Goal: Task Accomplishment & Management: Complete application form

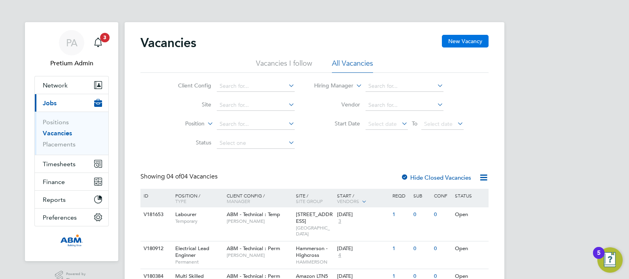
click at [461, 42] on button "New Vacancy" at bounding box center [465, 41] width 47 height 13
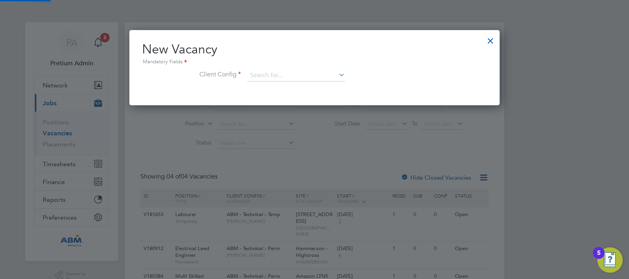
scroll to position [75, 371]
click at [268, 76] on input at bounding box center [296, 76] width 98 height 12
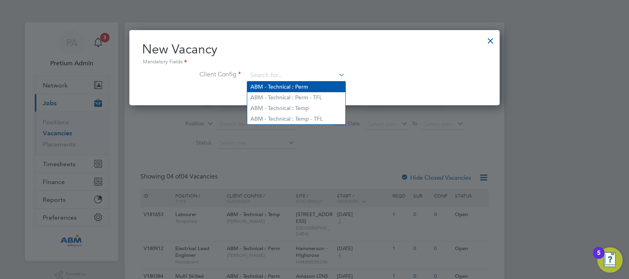
click at [291, 89] on li "ABM - Technical : Perm" at bounding box center [296, 87] width 98 height 11
type input "ABM - Technical : Perm"
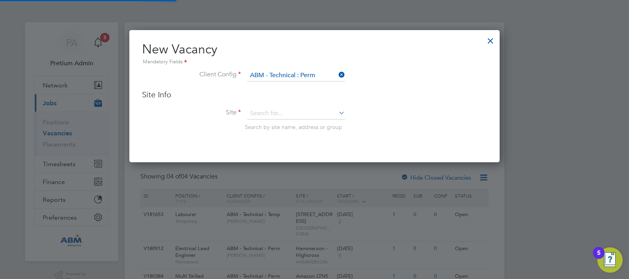
scroll to position [132, 371]
click at [271, 114] on input at bounding box center [296, 114] width 98 height 12
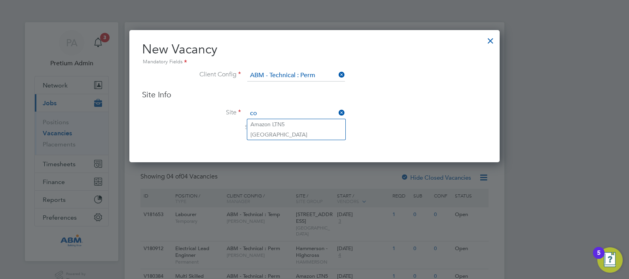
type input "c"
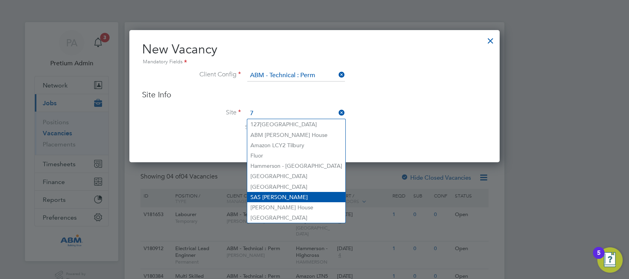
scroll to position [41, 0]
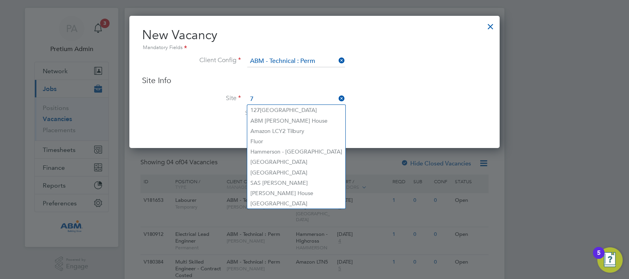
type input "7"
click at [491, 29] on div at bounding box center [491, 24] width 14 height 14
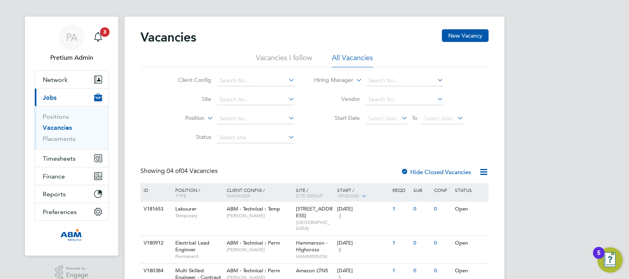
scroll to position [0, 0]
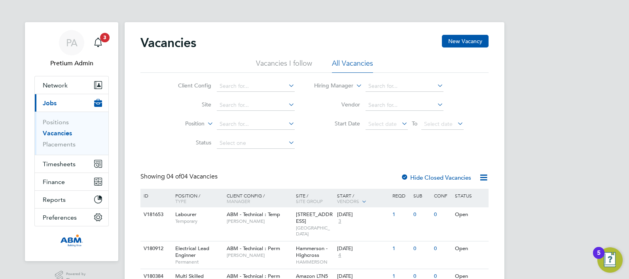
click at [67, 96] on button "Current page: Jobs" at bounding box center [72, 102] width 74 height 17
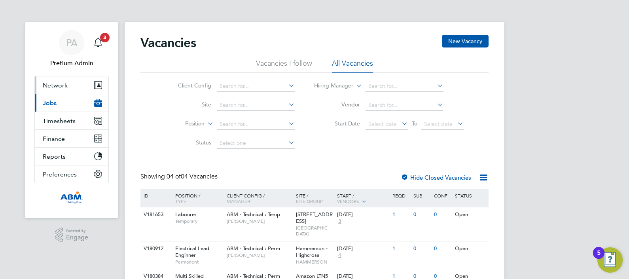
click at [61, 90] on button "Network" at bounding box center [72, 84] width 74 height 17
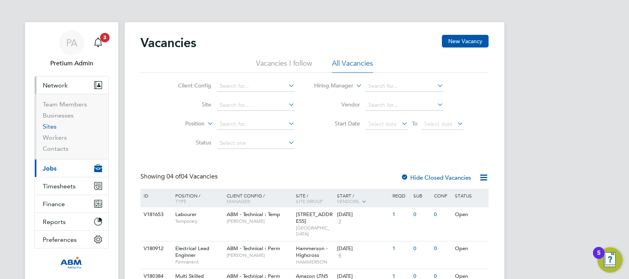
click at [49, 125] on link "Sites" at bounding box center [50, 127] width 14 height 8
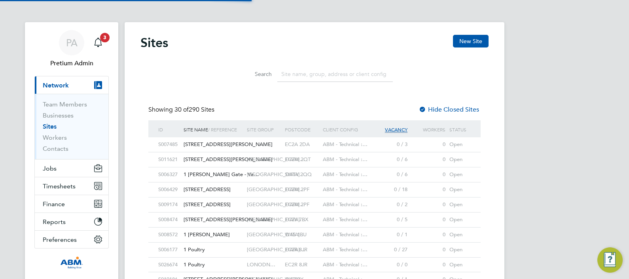
click at [317, 76] on input at bounding box center [335, 74] width 116 height 15
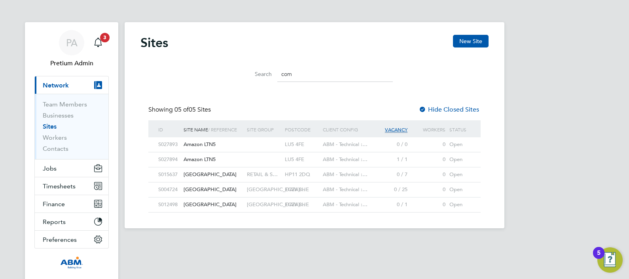
drag, startPoint x: 303, startPoint y: 76, endPoint x: 191, endPoint y: 64, distance: 112.3
click at [191, 64] on div "Search com" at bounding box center [315, 72] width 348 height 27
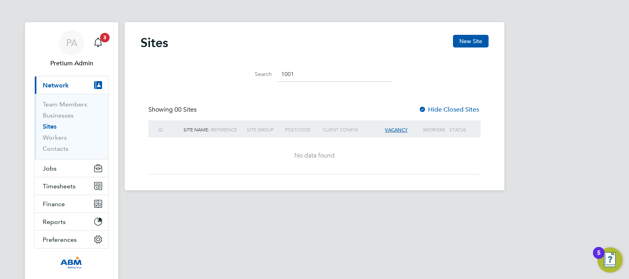
type input "1001"
click at [99, 38] on icon "Main navigation" at bounding box center [98, 43] width 10 height 10
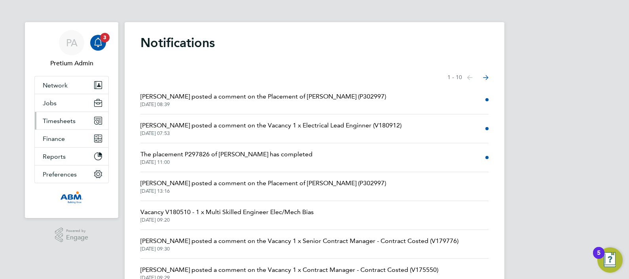
click at [67, 117] on span "Timesheets" at bounding box center [59, 121] width 33 height 8
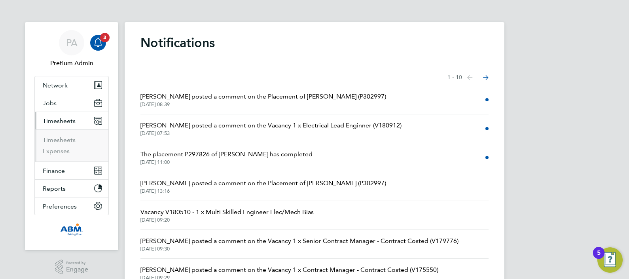
click at [65, 144] on li "Timesheets" at bounding box center [72, 141] width 59 height 11
click at [62, 139] on link "Timesheets" at bounding box center [59, 140] width 33 height 8
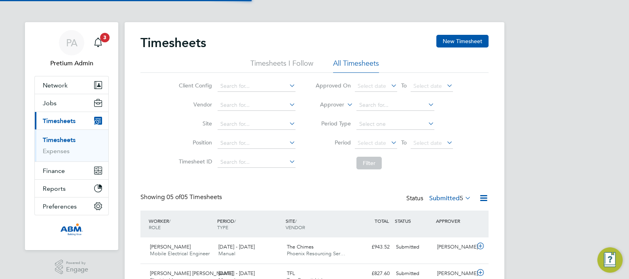
scroll to position [20, 68]
click at [437, 199] on label "Submitted 5" at bounding box center [450, 198] width 42 height 8
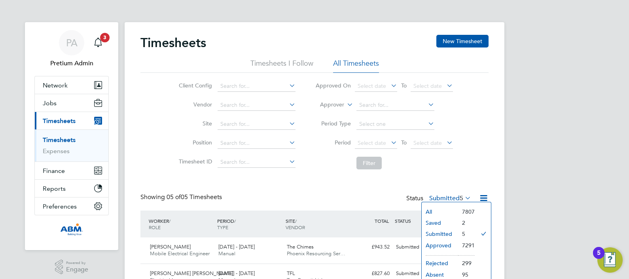
click at [435, 219] on li "Saved" at bounding box center [440, 222] width 36 height 11
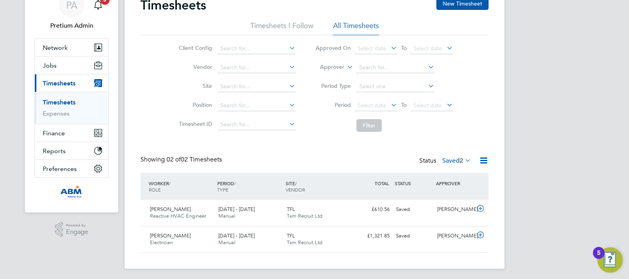
scroll to position [39, 0]
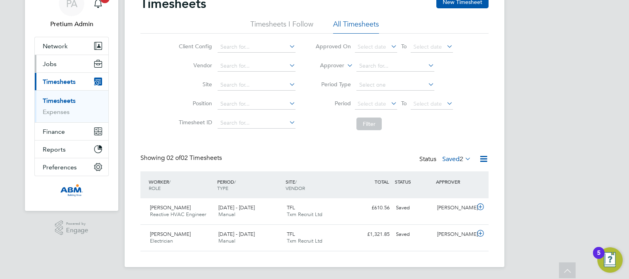
click at [78, 64] on button "Jobs" at bounding box center [72, 63] width 74 height 17
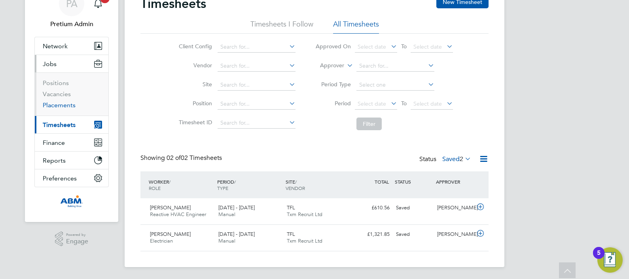
click at [57, 105] on link "Placements" at bounding box center [59, 105] width 33 height 8
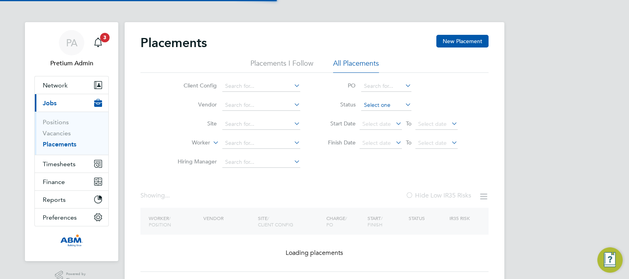
click at [383, 103] on input at bounding box center [386, 105] width 50 height 11
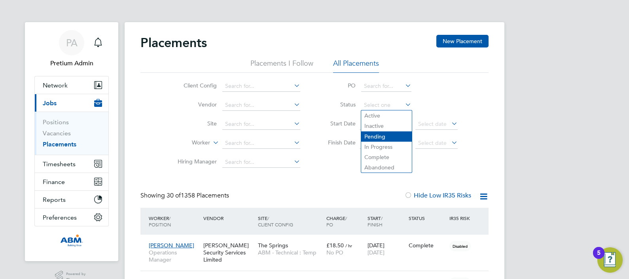
click at [398, 139] on li "Pending" at bounding box center [386, 136] width 51 height 10
type input "Pending"
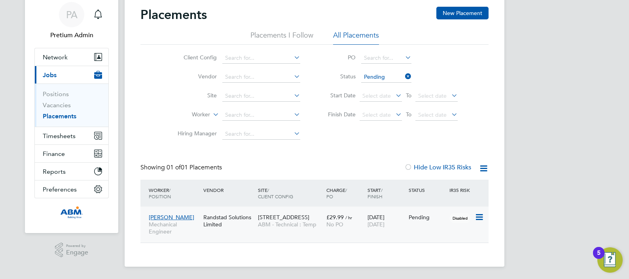
click at [323, 228] on div "14 Pier Walk ABM - Technical : Temp" at bounding box center [290, 221] width 68 height 22
click at [63, 19] on div "PA" at bounding box center [71, 14] width 25 height 25
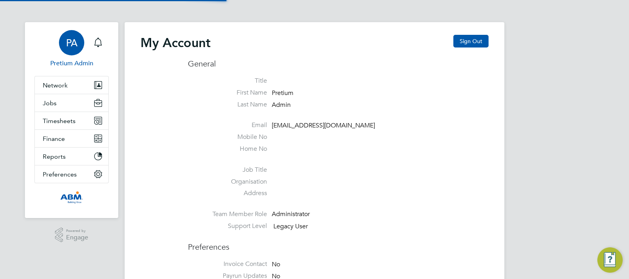
type input "ngb@pretiumresourcing.co.uk"
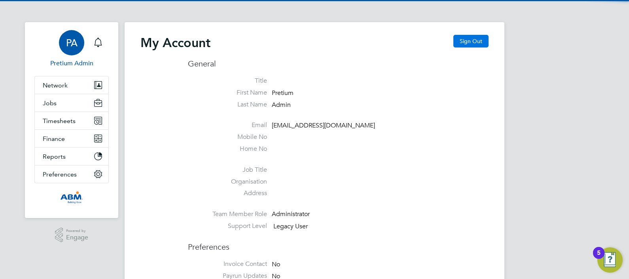
click at [479, 41] on button "Sign Out" at bounding box center [471, 41] width 35 height 13
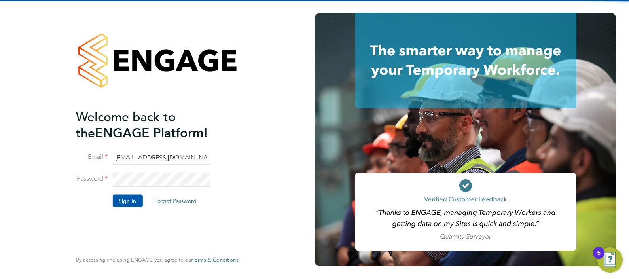
click at [138, 156] on input "ngb@pretiumresourcing.co.uk" at bounding box center [161, 157] width 98 height 14
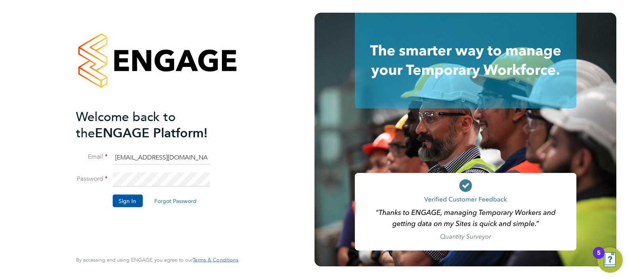
type input "abmfacility@pretiumresourcing.co.uk"
click at [125, 200] on button "Sign In" at bounding box center [127, 200] width 30 height 13
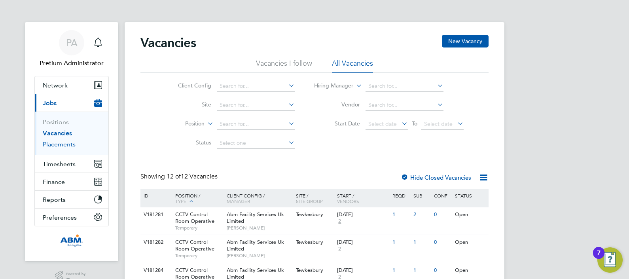
click at [57, 146] on link "Placements" at bounding box center [59, 145] width 33 height 8
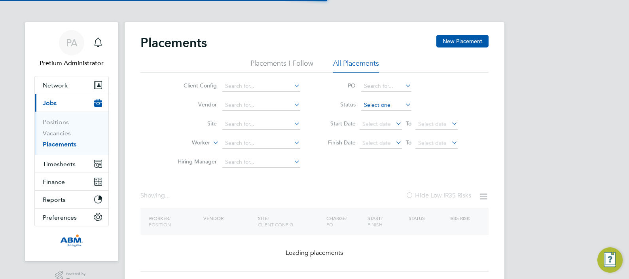
click at [387, 108] on input at bounding box center [386, 105] width 50 height 11
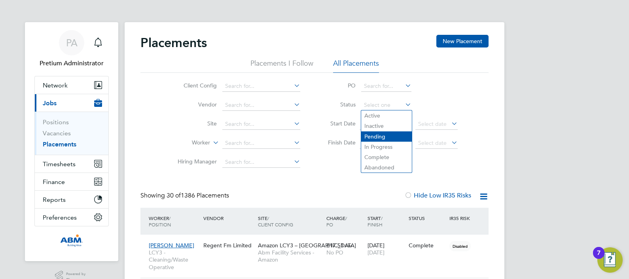
click at [383, 141] on li "Pending" at bounding box center [386, 136] width 51 height 10
type input "Pending"
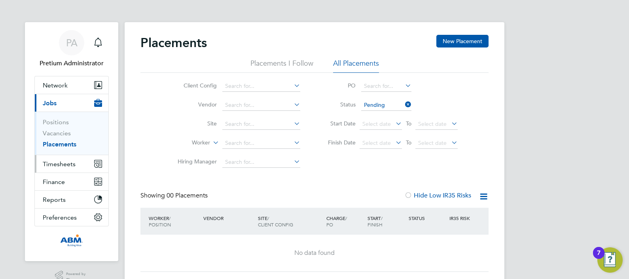
click at [69, 166] on span "Timesheets" at bounding box center [59, 164] width 33 height 8
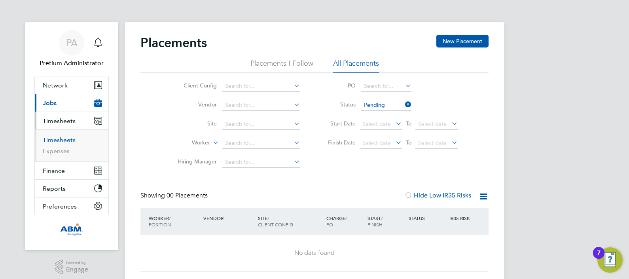
click at [55, 139] on link "Timesheets" at bounding box center [59, 140] width 33 height 8
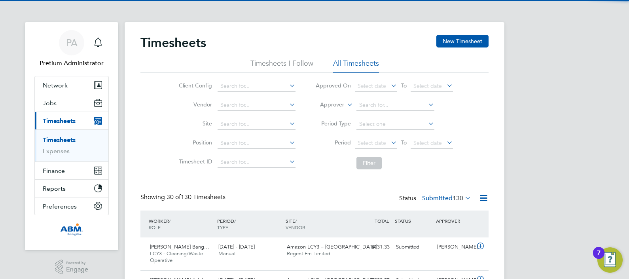
click at [439, 199] on label "Submitted 130" at bounding box center [446, 198] width 49 height 8
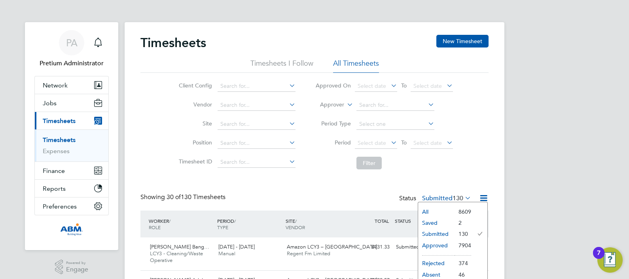
click at [431, 221] on li "Saved" at bounding box center [436, 222] width 36 height 11
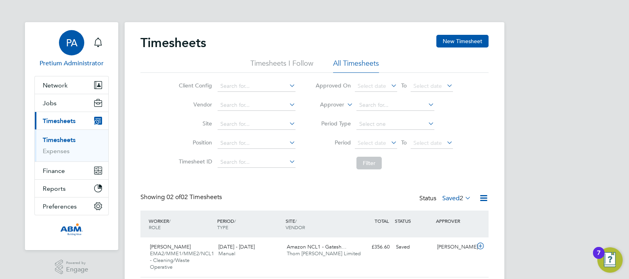
click at [71, 41] on span "PA" at bounding box center [71, 43] width 11 height 10
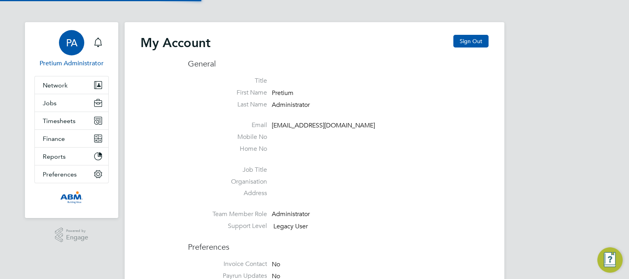
type input "abmfacility@pretiumresourcing.co.uk"
click at [73, 47] on span "PA" at bounding box center [71, 43] width 11 height 10
click at [474, 35] on button "Sign Out" at bounding box center [471, 41] width 35 height 13
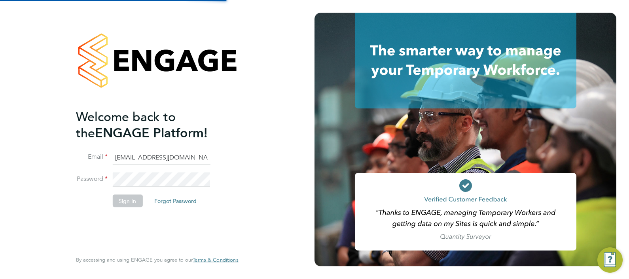
click at [148, 161] on input "abmfacility@pretiumresourcing.co.uk" at bounding box center [161, 157] width 98 height 14
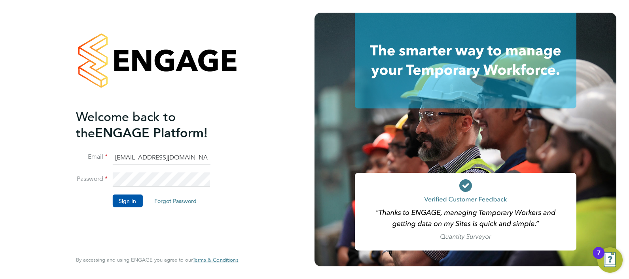
type input "Sasha.apleona@pretiumresourcing.co.uk"
click at [129, 201] on button "Sign In" at bounding box center [127, 200] width 30 height 13
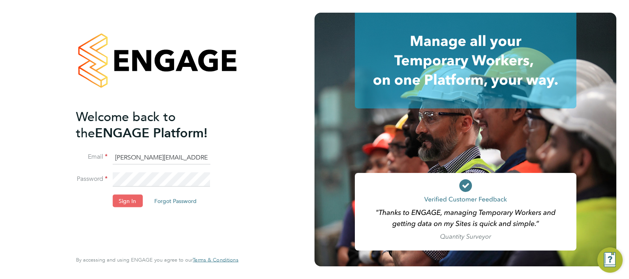
click at [129, 202] on button "Sign In" at bounding box center [127, 200] width 30 height 13
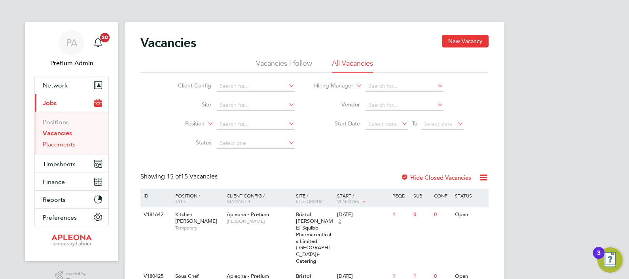
click at [55, 143] on link "Placements" at bounding box center [59, 145] width 33 height 8
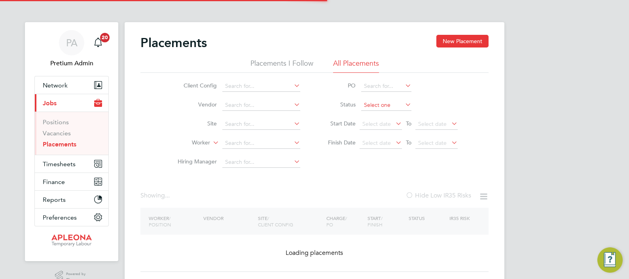
click at [380, 104] on input at bounding box center [386, 105] width 50 height 11
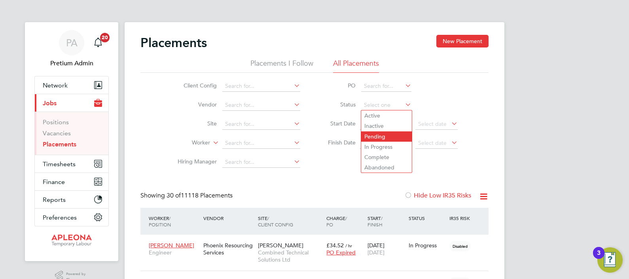
click at [374, 133] on li "Pending" at bounding box center [386, 136] width 51 height 10
type input "Pending"
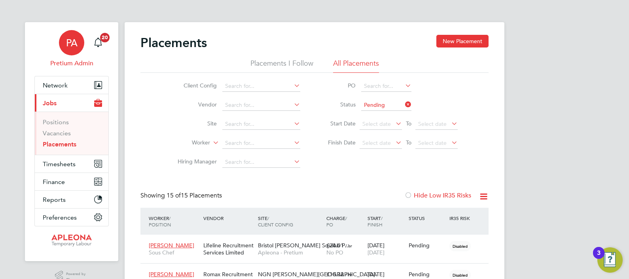
click at [64, 53] on app-avatar "PA" at bounding box center [71, 42] width 25 height 25
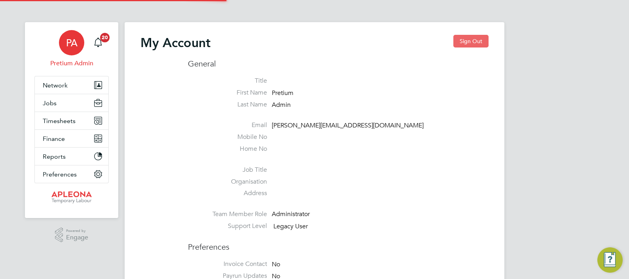
type input "ABM@pretiumresourcing.co.uk"
click at [467, 38] on button "Sign Out" at bounding box center [471, 41] width 35 height 13
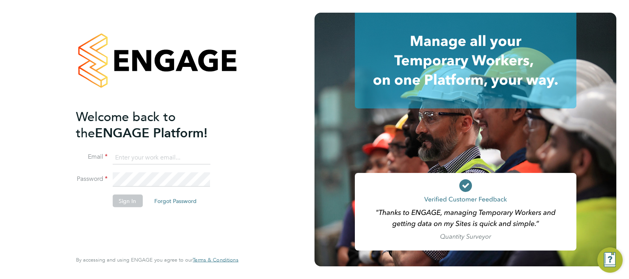
type input "ABM@pretiumresourcing.co.uk"
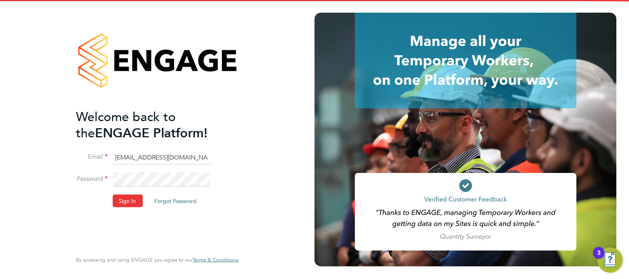
click at [148, 158] on input "ABM@pretiumresourcing.co.uk" at bounding box center [161, 157] width 98 height 14
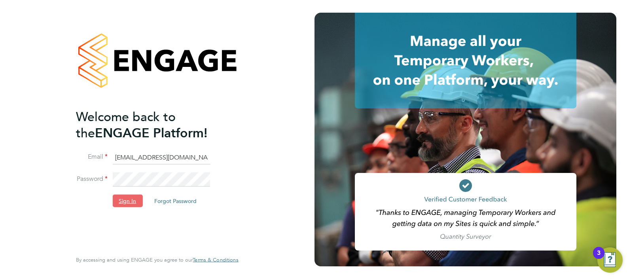
click at [129, 201] on button "Sign In" at bounding box center [127, 200] width 30 height 13
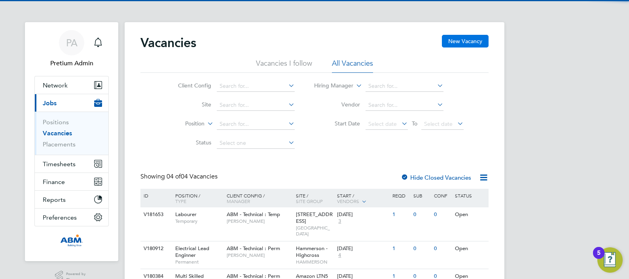
click at [469, 38] on button "New Vacancy" at bounding box center [465, 41] width 47 height 13
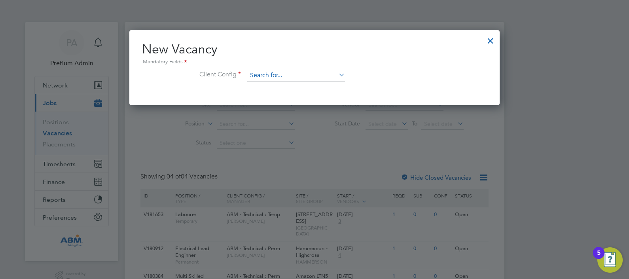
scroll to position [75, 371]
click at [283, 76] on input at bounding box center [296, 76] width 98 height 12
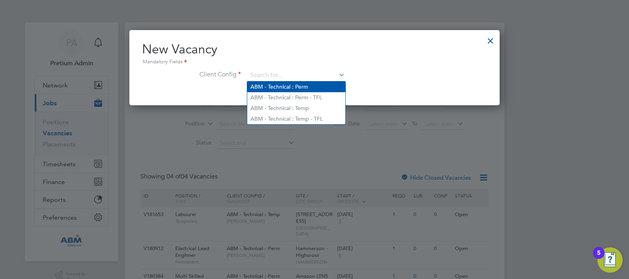
click at [301, 89] on li "ABM - Technical : Perm" at bounding box center [296, 87] width 98 height 11
type input "ABM - Technical : Perm"
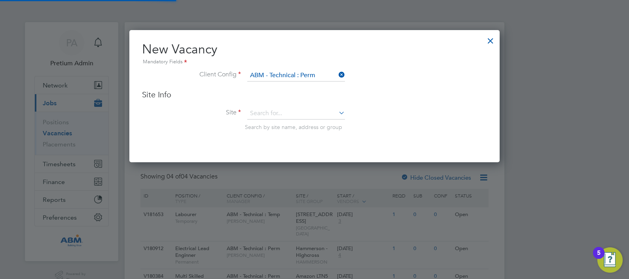
scroll to position [132, 371]
click at [313, 115] on input at bounding box center [296, 114] width 98 height 12
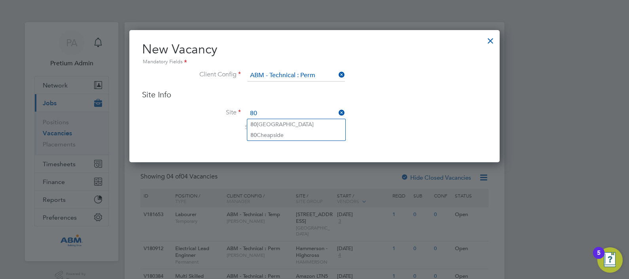
type input "80"
click at [300, 119] on ul "[STREET_ADDRESS] [STREET_ADDRESS]" at bounding box center [296, 130] width 99 height 22
click at [293, 114] on input at bounding box center [296, 114] width 98 height 12
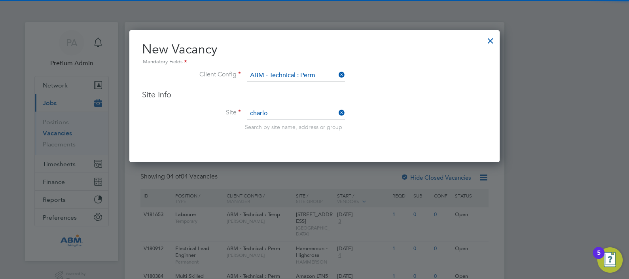
click at [285, 123] on li "[STREET_ADDRESS]" at bounding box center [296, 124] width 98 height 11
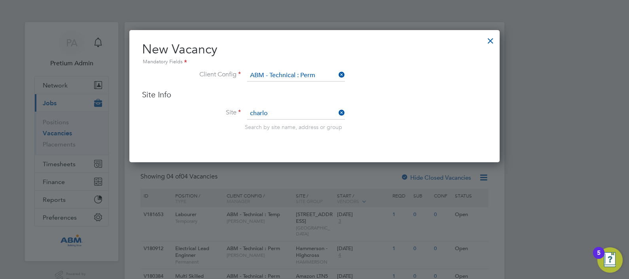
type input "[STREET_ADDRESS]"
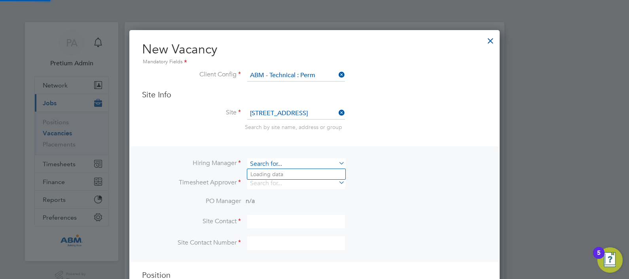
click at [265, 163] on input at bounding box center [296, 163] width 98 height 11
type input "[PERSON_NAME]"
click at [490, 38] on div at bounding box center [491, 39] width 14 height 14
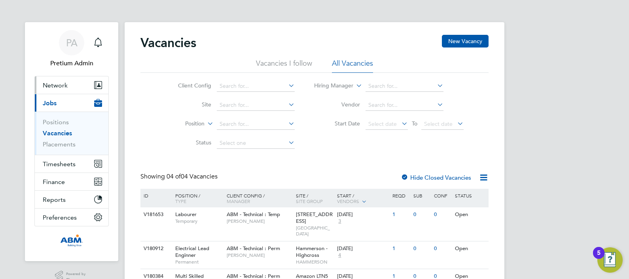
click at [74, 82] on button "Network" at bounding box center [72, 84] width 74 height 17
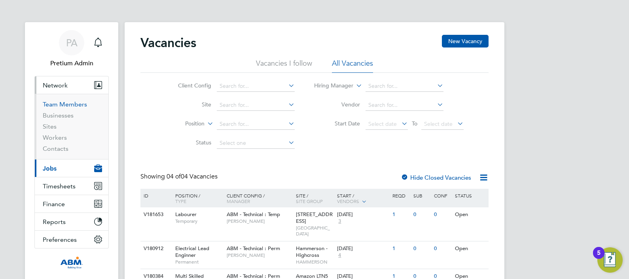
click at [63, 104] on link "Team Members" at bounding box center [65, 105] width 44 height 8
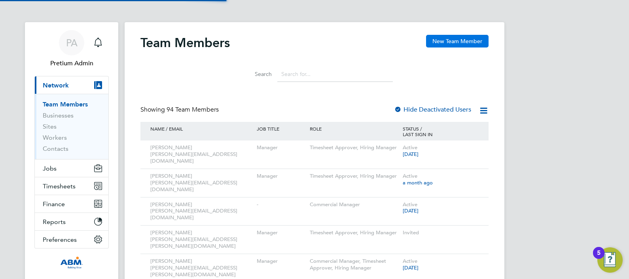
click at [459, 44] on button "New Team Member" at bounding box center [457, 41] width 63 height 13
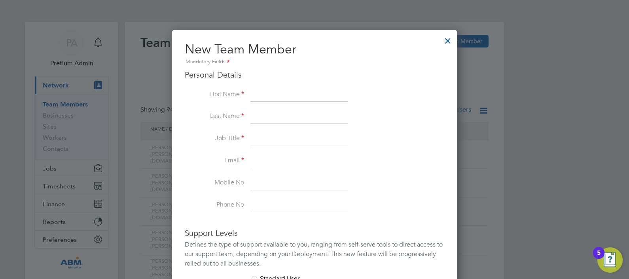
scroll to position [487, 285]
click at [267, 136] on input at bounding box center [300, 139] width 98 height 14
click at [271, 152] on li "Job Title" at bounding box center [315, 143] width 260 height 22
click at [271, 163] on input at bounding box center [300, 161] width 98 height 14
paste input "[PERSON_NAME][EMAIL_ADDRESS][PERSON_NAME][DOMAIN_NAME]"
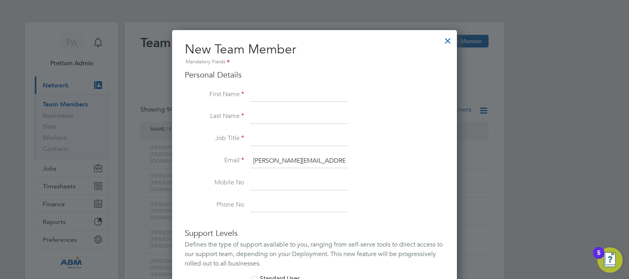
click at [263, 160] on input "[PERSON_NAME][EMAIL_ADDRESS][PERSON_NAME][DOMAIN_NAME]" at bounding box center [300, 161] width 98 height 14
type input "[PERSON_NAME][EMAIL_ADDRESS][PERSON_NAME][DOMAIN_NAME]"
click at [257, 92] on input at bounding box center [300, 95] width 98 height 14
paste input "[PERSON_NAME]"
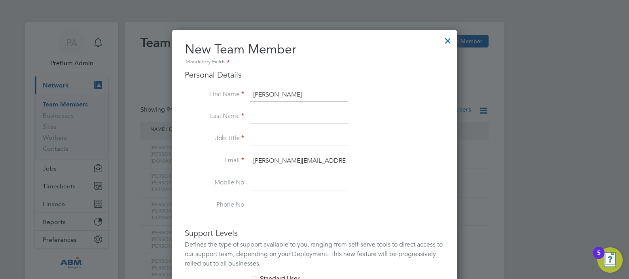
type input "[PERSON_NAME]"
click at [276, 165] on input "[PERSON_NAME][EMAIL_ADDRESS][PERSON_NAME][DOMAIN_NAME]" at bounding box center [300, 161] width 98 height 14
click at [253, 115] on input at bounding box center [300, 117] width 98 height 14
paste input "[PERSON_NAME]"
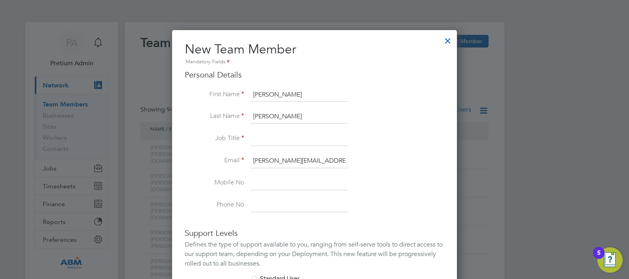
type input "[PERSON_NAME]"
click at [270, 143] on input at bounding box center [300, 139] width 98 height 14
type input "Manager"
click at [409, 114] on li "Last Name [PERSON_NAME]" at bounding box center [315, 121] width 260 height 22
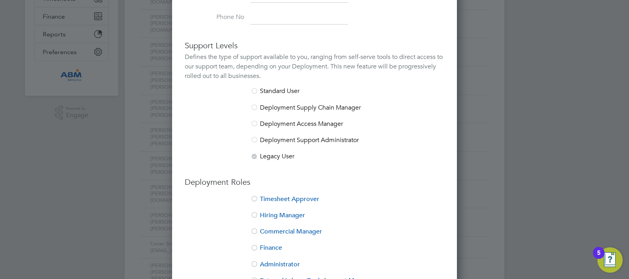
click at [286, 199] on li "Timesheet Approver" at bounding box center [315, 203] width 260 height 16
click at [287, 218] on li "Hiring Manager" at bounding box center [315, 219] width 260 height 16
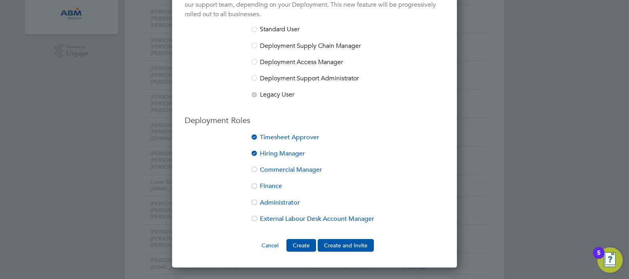
scroll to position [249, 0]
click at [336, 243] on button "Create and Invite" at bounding box center [346, 245] width 56 height 13
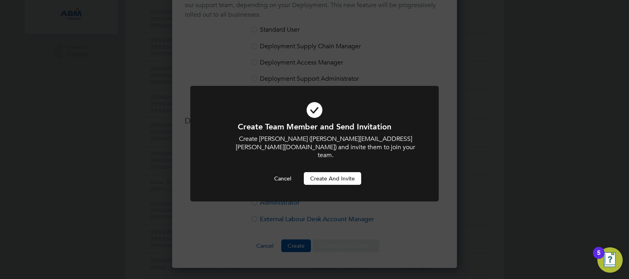
scroll to position [0, 0]
click at [346, 172] on button "Create and invite" at bounding box center [332, 178] width 57 height 13
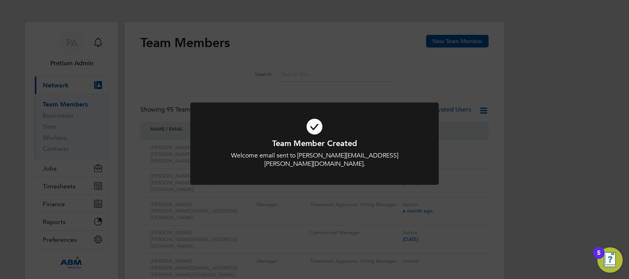
click at [327, 80] on div "Team Member Created Welcome email sent to [PERSON_NAME][EMAIL_ADDRESS][PERSON_N…" at bounding box center [314, 139] width 629 height 279
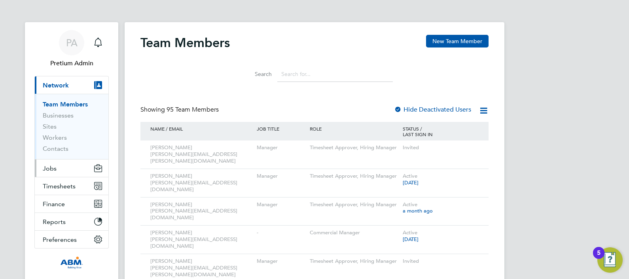
click at [57, 170] on button "Jobs" at bounding box center [72, 168] width 74 height 17
click at [49, 173] on button "Jobs" at bounding box center [72, 168] width 74 height 17
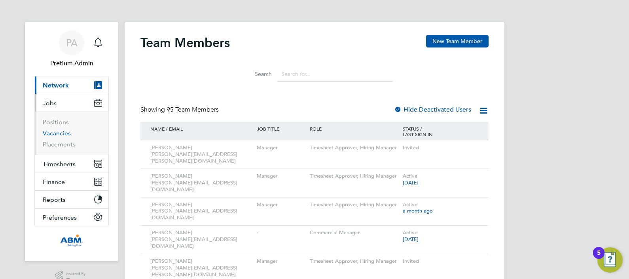
click at [55, 135] on link "Vacancies" at bounding box center [57, 133] width 28 height 8
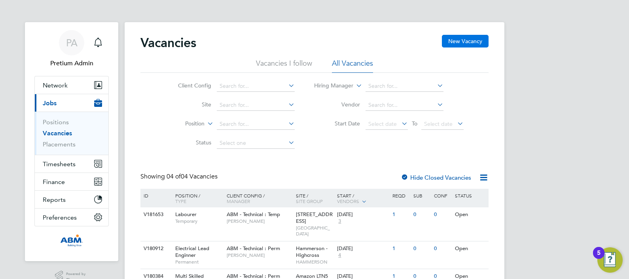
click at [452, 41] on button "New Vacancy" at bounding box center [465, 41] width 47 height 13
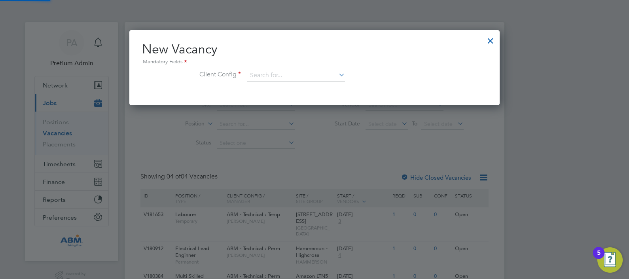
scroll to position [75, 371]
click at [289, 72] on input at bounding box center [296, 76] width 98 height 12
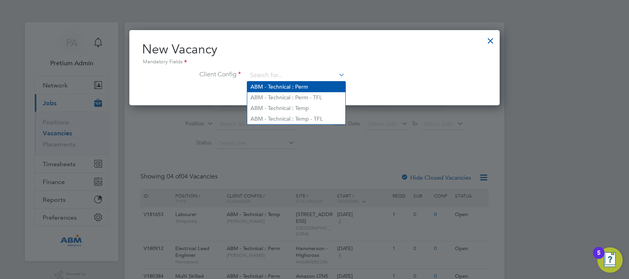
click at [305, 89] on li "ABM - Technical : Perm" at bounding box center [296, 87] width 98 height 11
type input "ABM - Technical : Perm"
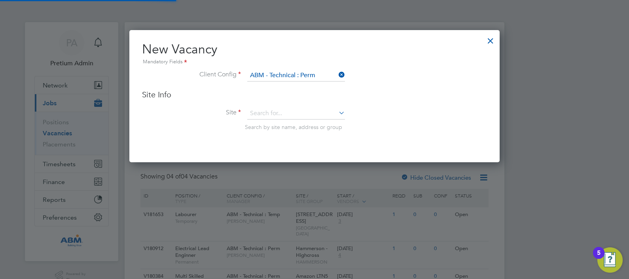
scroll to position [132, 371]
click at [308, 114] on input at bounding box center [296, 114] width 98 height 12
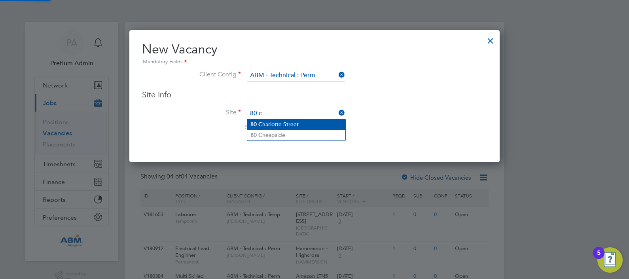
click at [299, 125] on li "[STREET_ADDRESS]" at bounding box center [296, 124] width 98 height 11
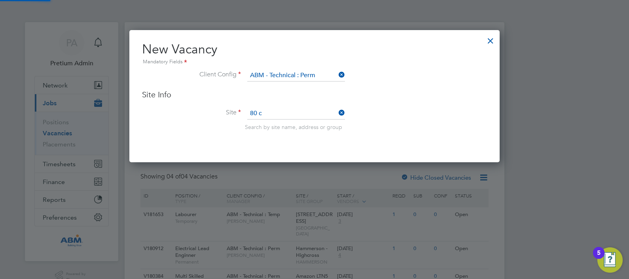
type input "[STREET_ADDRESS]"
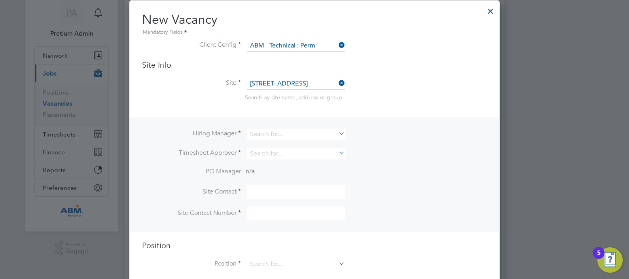
scroll to position [29, 0]
click at [257, 131] on input at bounding box center [296, 134] width 98 height 11
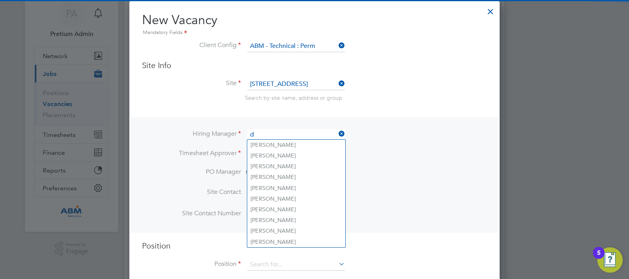
scroll to position [293, 371]
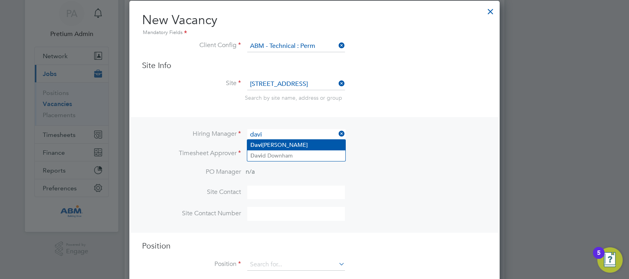
click at [275, 143] on li "[PERSON_NAME]" at bounding box center [296, 145] width 98 height 11
type input "[PERSON_NAME]"
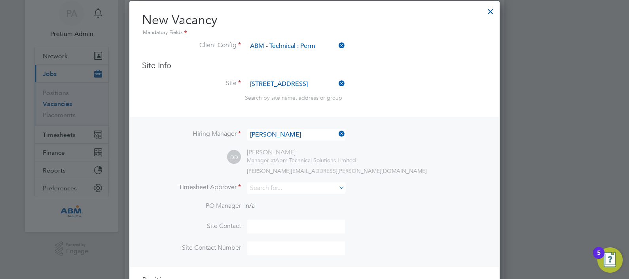
scroll to position [327, 371]
click at [273, 191] on input at bounding box center [296, 187] width 98 height 11
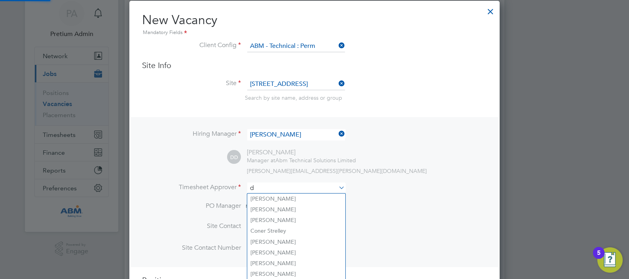
scroll to position [4, 4]
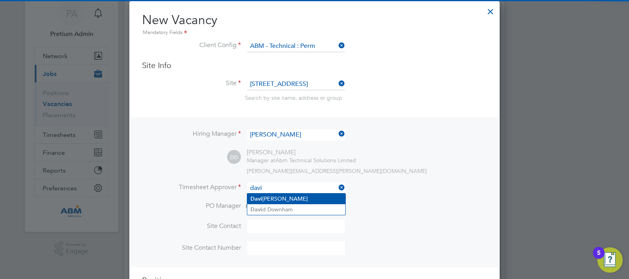
click at [292, 200] on li "[PERSON_NAME]" at bounding box center [296, 199] width 98 height 11
type input "[PERSON_NAME]"
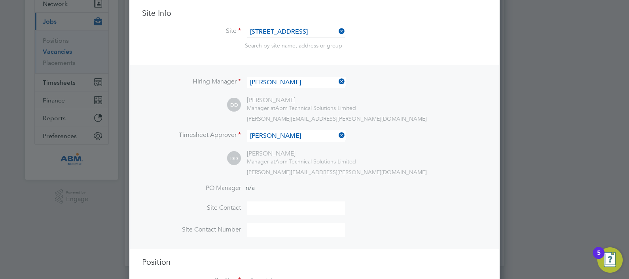
scroll to position [113, 0]
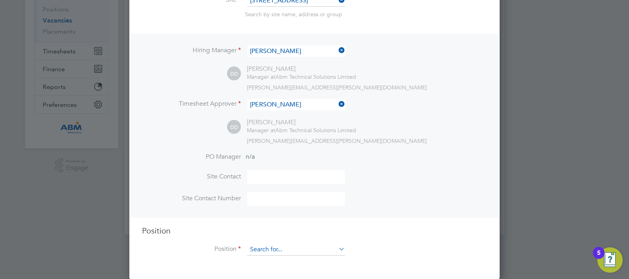
click at [279, 245] on input at bounding box center [296, 250] width 98 height 12
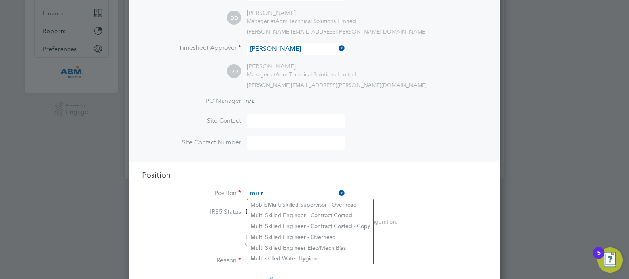
scroll to position [168, 0]
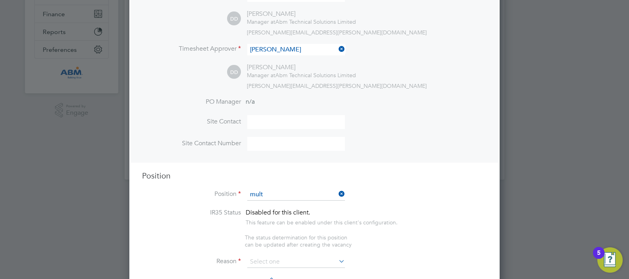
click at [292, 236] on li "Mult i Skilled Engineer - Overhead" at bounding box center [310, 238] width 126 height 11
type input "Multi Skilled Engineer - Overhead"
type textarea "• Must be qualified in either Electrical City & Guilds Level 3 and 18th Edition…"
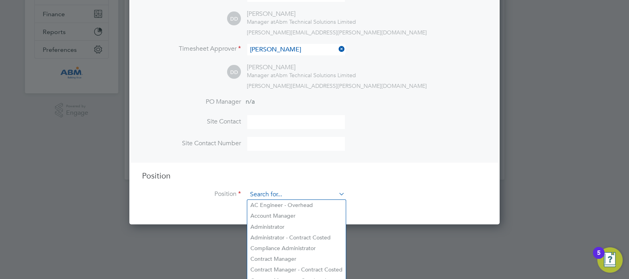
click at [296, 196] on input at bounding box center [296, 195] width 98 height 12
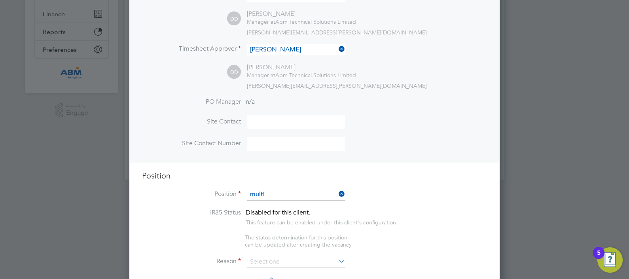
click at [327, 235] on li "Multi Skilled Engineer - Overhead" at bounding box center [309, 237] width 125 height 11
type input "Multi Skilled Engineer - Overhead"
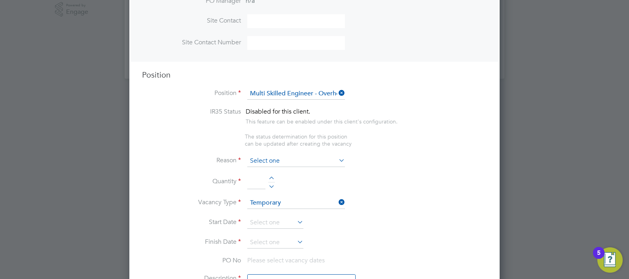
click at [265, 158] on input at bounding box center [296, 161] width 98 height 12
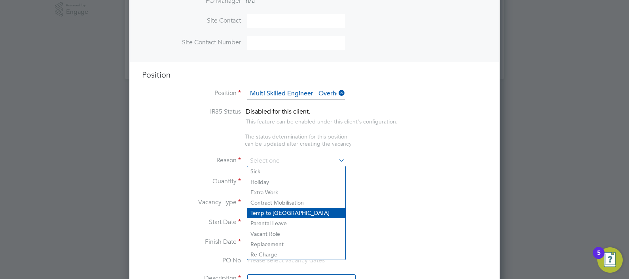
click at [287, 216] on li "Temp to [GEOGRAPHIC_DATA]" at bounding box center [296, 213] width 98 height 10
type input "Temp to [GEOGRAPHIC_DATA]"
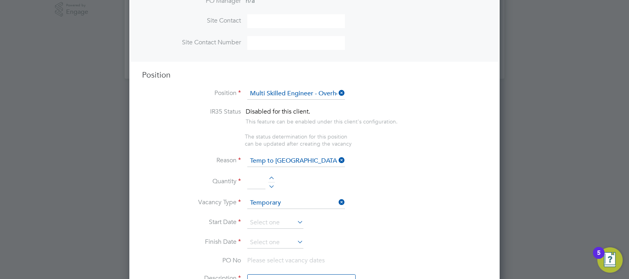
click at [257, 180] on input at bounding box center [256, 182] width 18 height 14
type input "1"
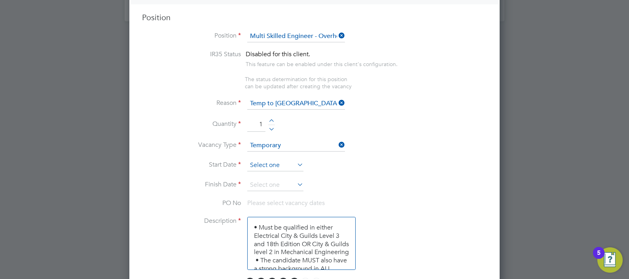
click at [267, 165] on input at bounding box center [275, 166] width 56 height 12
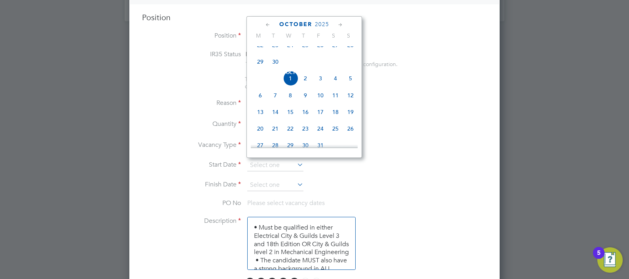
click at [257, 103] on span "6" at bounding box center [260, 95] width 15 height 15
type input "[DATE]"
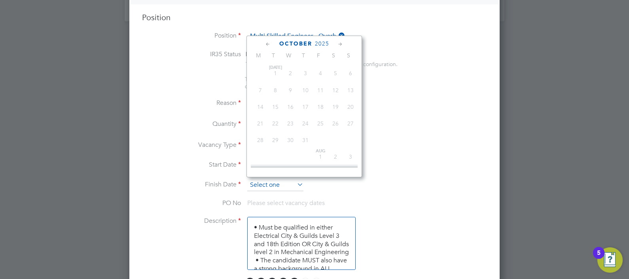
click at [273, 186] on input at bounding box center [275, 185] width 56 height 12
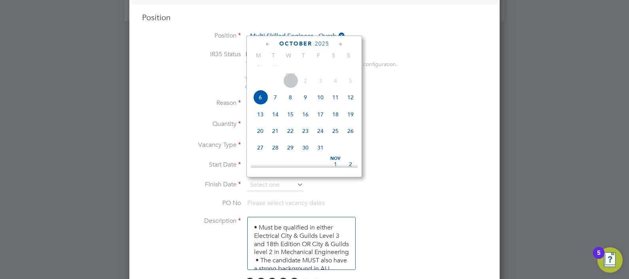
click at [272, 105] on span "7" at bounding box center [275, 97] width 15 height 15
type input "[DATE]"
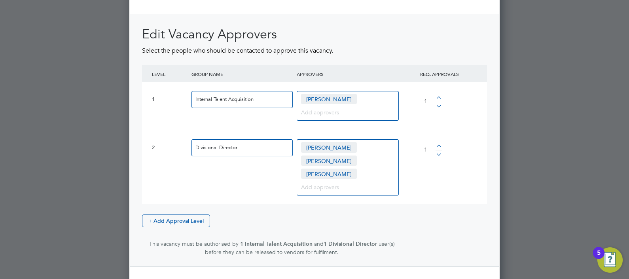
scroll to position [1059, 0]
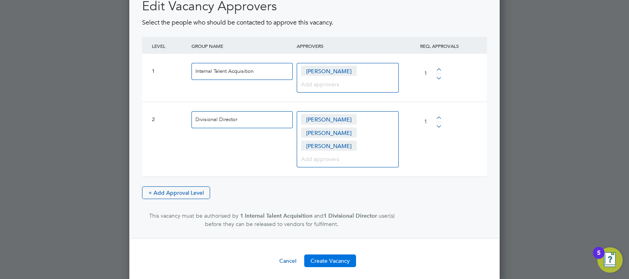
click at [330, 258] on button "Create Vacancy" at bounding box center [330, 261] width 52 height 13
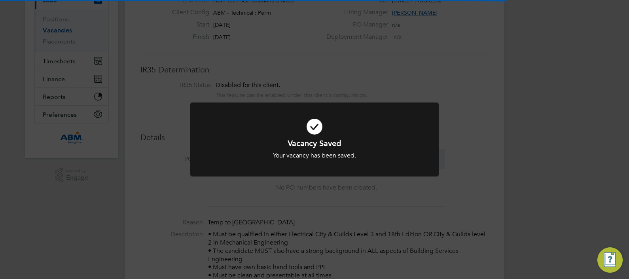
scroll to position [4, 4]
click at [412, 59] on div "Vacancy Saved Your vacancy has been saved. Cancel Okay" at bounding box center [314, 139] width 629 height 279
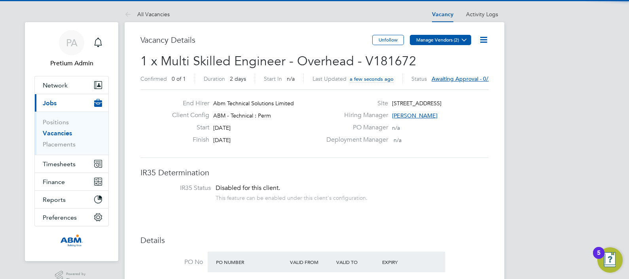
click at [430, 39] on button "Manage Vendors (2)" at bounding box center [440, 40] width 61 height 10
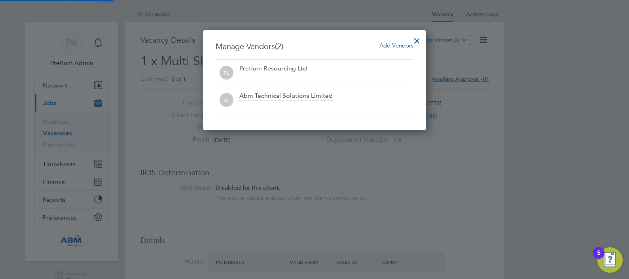
click at [393, 44] on span "Add Vendors" at bounding box center [397, 46] width 34 height 8
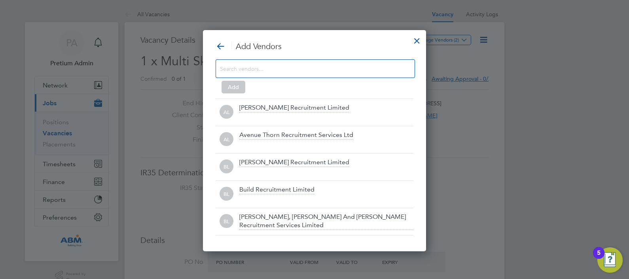
click at [304, 61] on div at bounding box center [316, 68] width 200 height 19
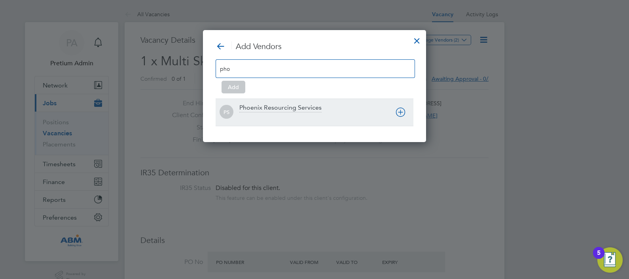
type input "pho"
click at [306, 105] on div "Phoenix Resourcing Services" at bounding box center [280, 108] width 82 height 9
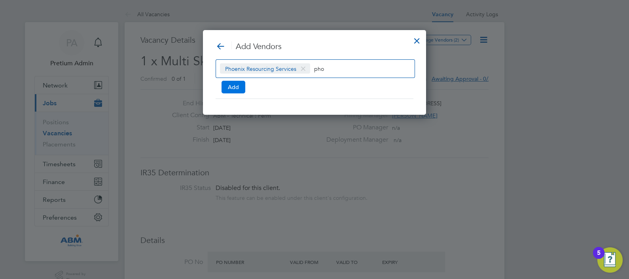
click at [232, 86] on button "Add" at bounding box center [234, 87] width 24 height 13
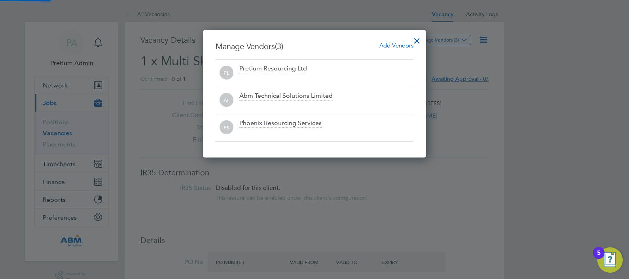
click at [423, 38] on div at bounding box center [417, 39] width 14 height 14
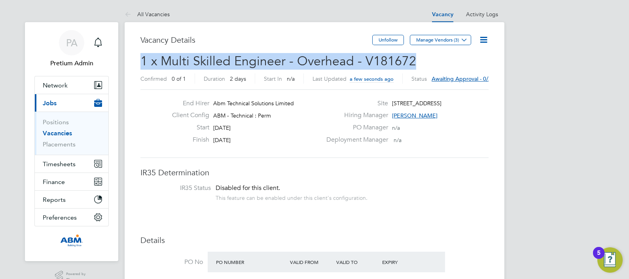
drag, startPoint x: 415, startPoint y: 61, endPoint x: 135, endPoint y: 61, distance: 280.3
copy span "1 x Multi Skilled Engineer - Overhead - V181672"
